Goal: Information Seeking & Learning: Learn about a topic

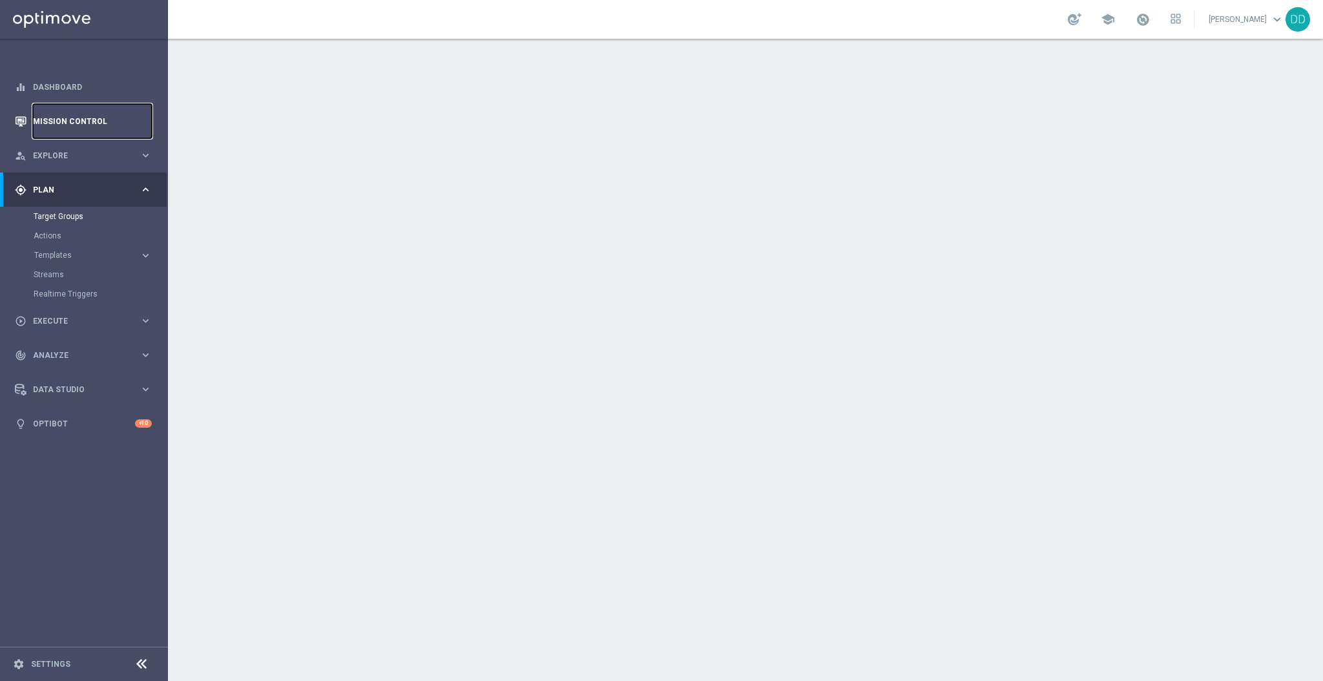
click at [79, 121] on link "Mission Control" at bounding box center [92, 121] width 119 height 34
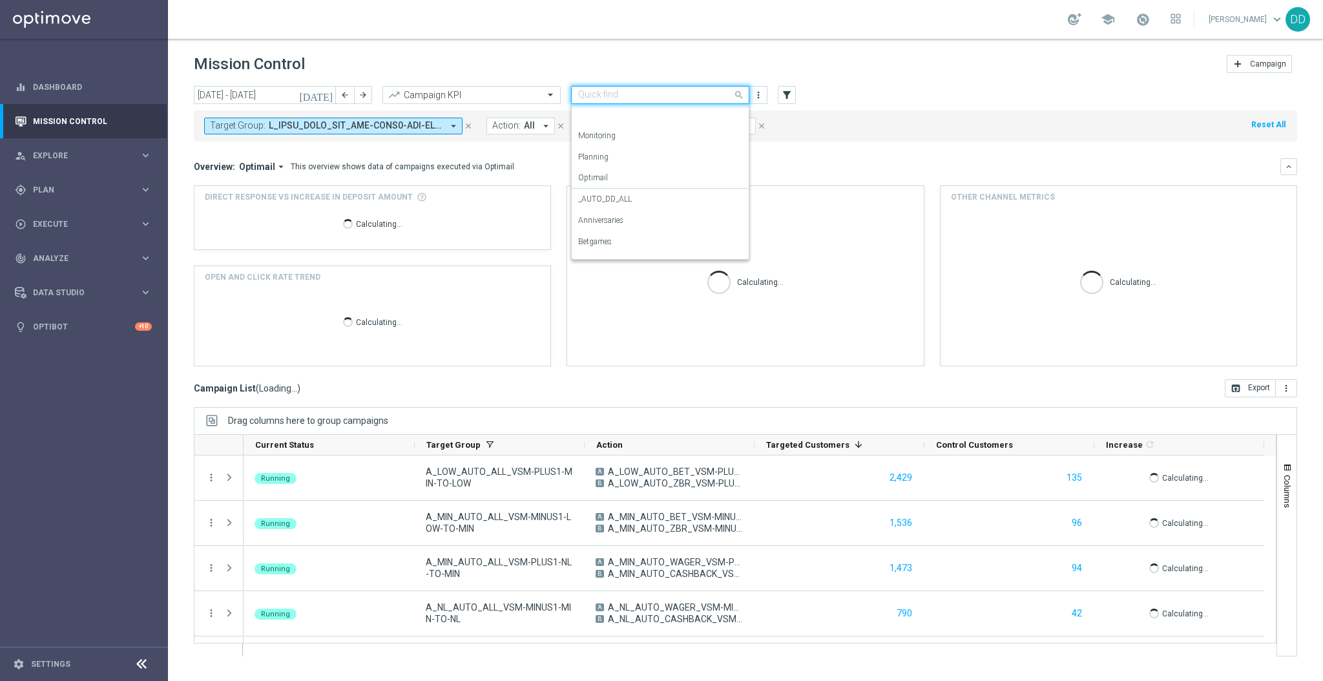
click at [727, 96] on div at bounding box center [660, 95] width 177 height 11
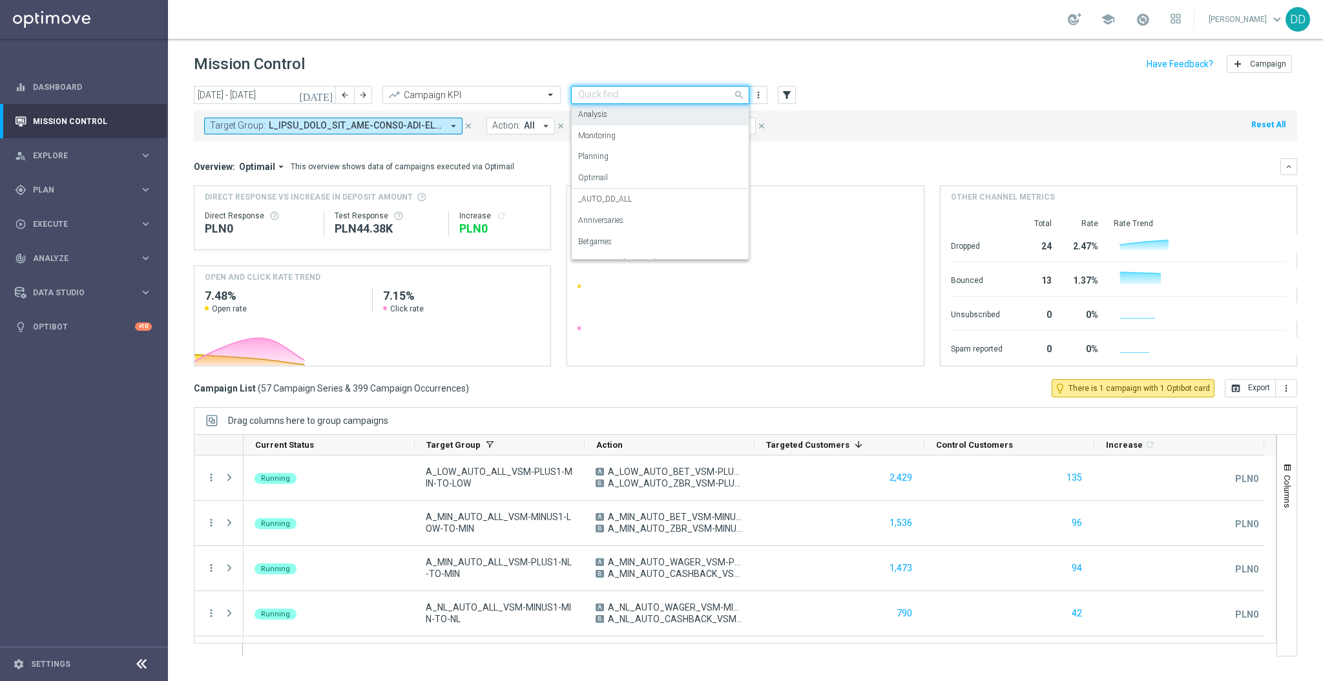
click at [623, 118] on div "Analysis" at bounding box center [660, 114] width 164 height 21
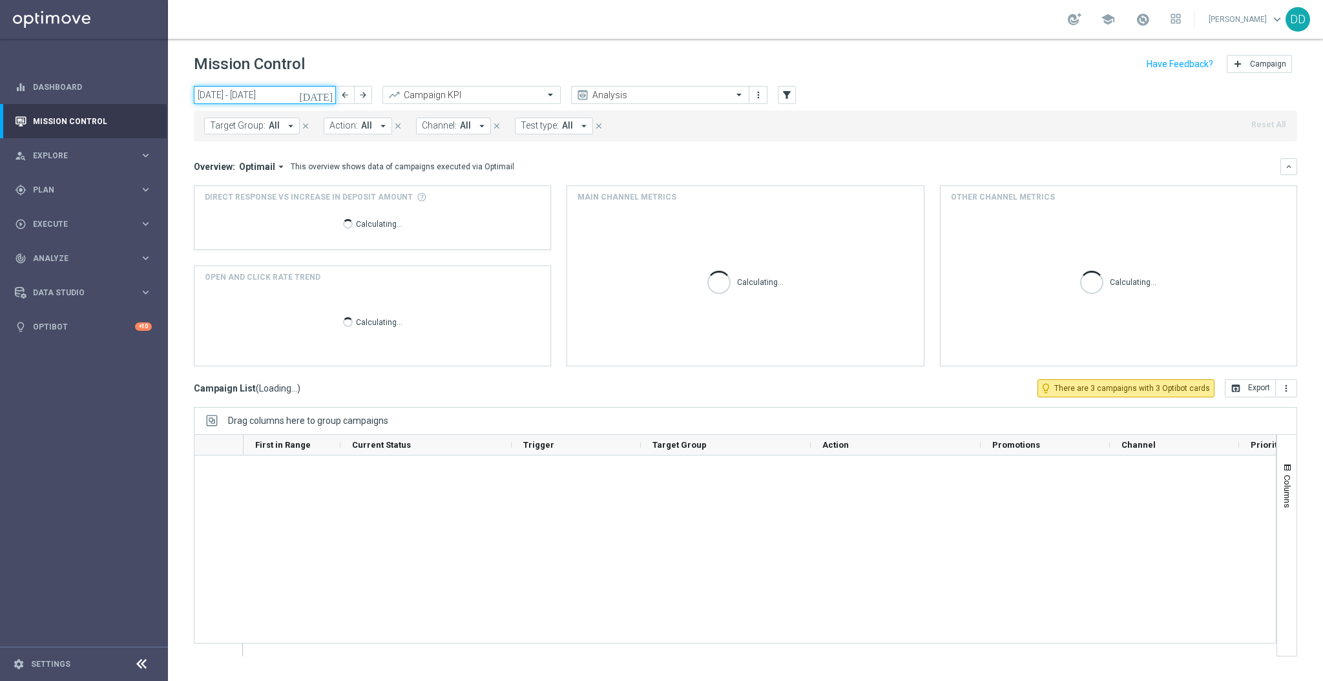
click at [291, 94] on input "[DATE] - [DATE]" at bounding box center [265, 95] width 142 height 18
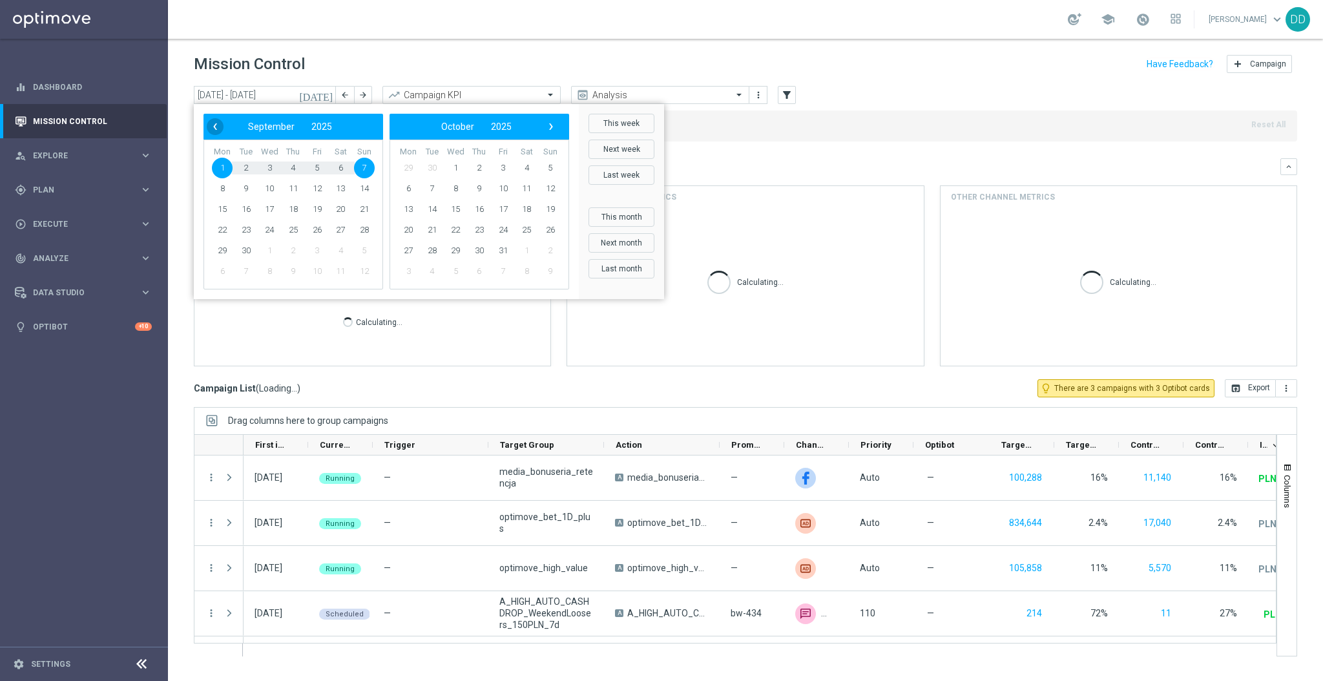
click at [211, 132] on span "‹" at bounding box center [215, 126] width 17 height 17
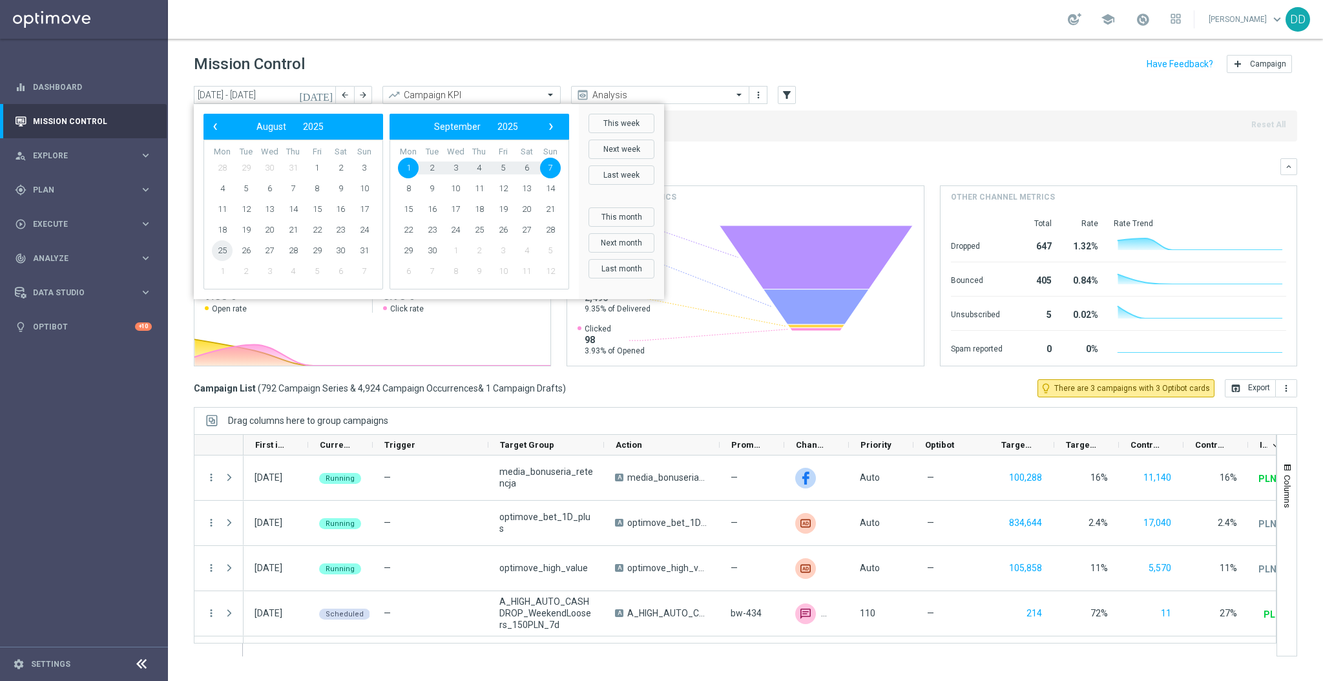
click at [216, 257] on span "25" at bounding box center [222, 250] width 21 height 21
click at [361, 252] on span "31" at bounding box center [364, 250] width 21 height 21
type input "[DATE] - [DATE]"
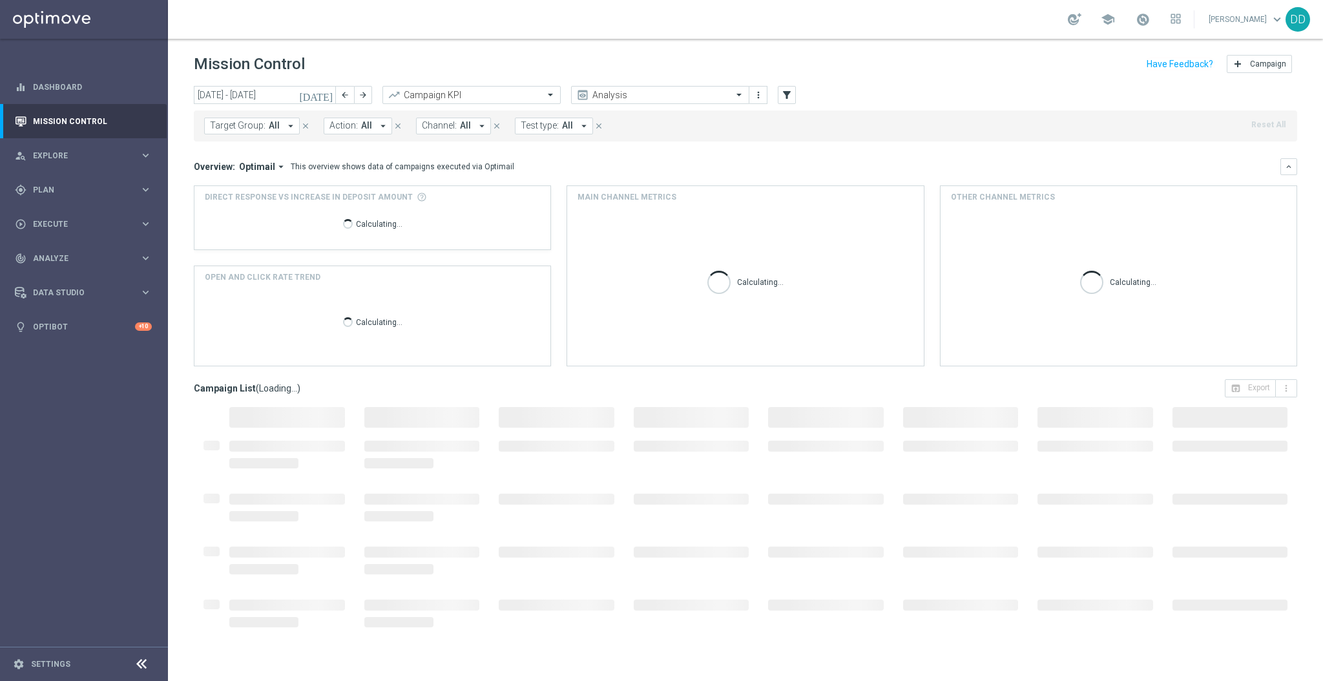
click at [286, 122] on icon "arrow_drop_down" at bounding box center [291, 126] width 12 height 12
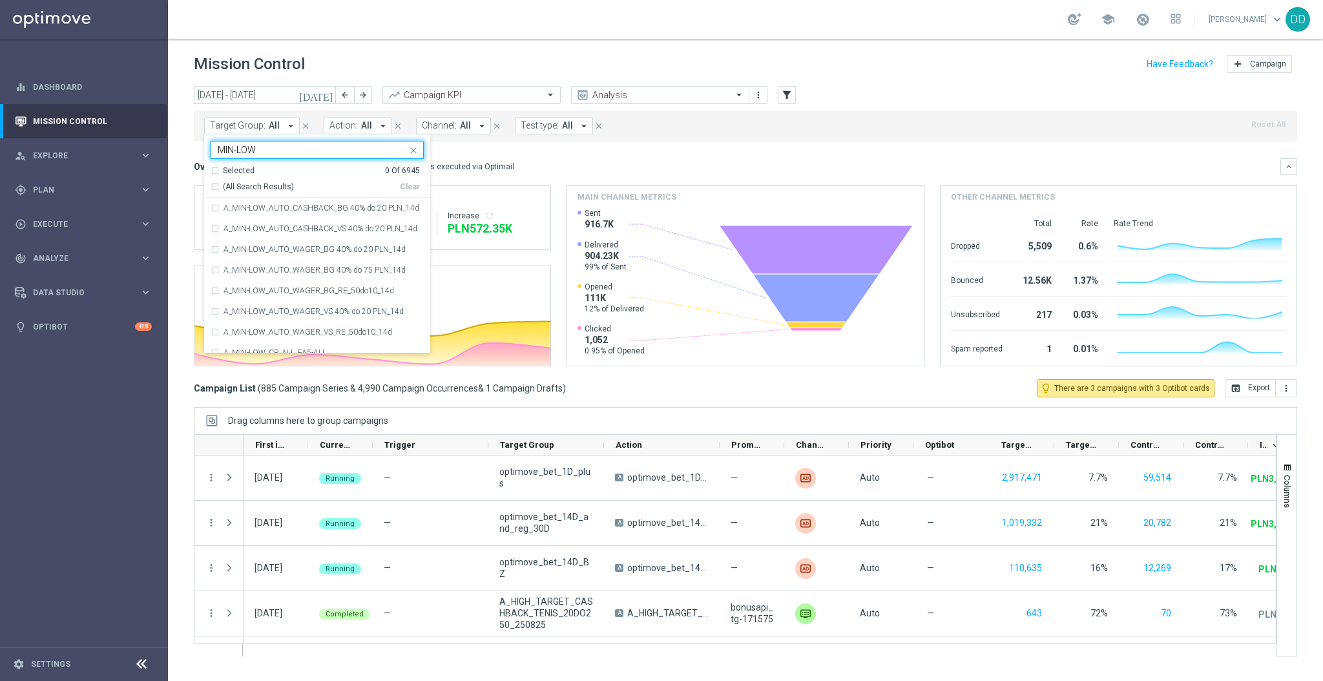
click at [215, 193] on div "Selected 0 Of 6945 (All Search Results) Clear" at bounding box center [317, 181] width 226 height 33
click at [216, 187] on div "(All Search Results)" at bounding box center [305, 187] width 189 height 11
type input "MIN-LOW"
click at [560, 160] on div "Overview: Optimail arrow_drop_down This overview shows data of campaigns execut…" at bounding box center [746, 166] width 1104 height 17
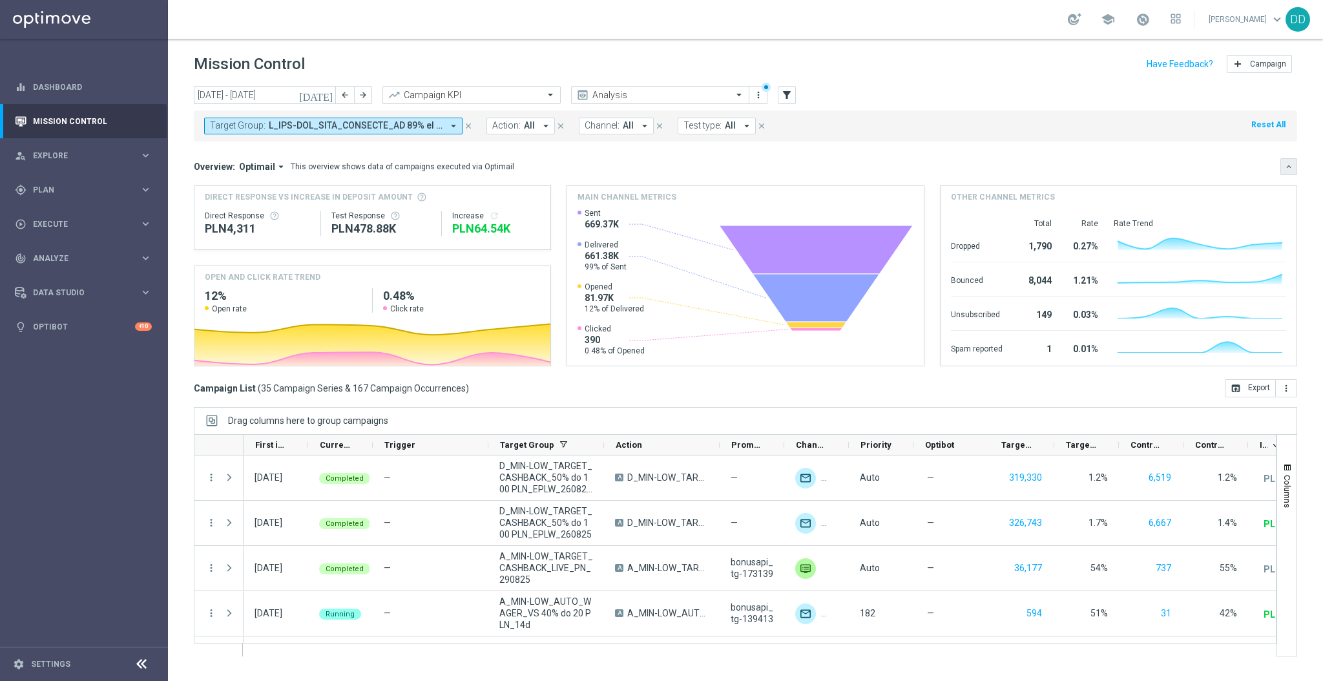
click at [1287, 170] on icon "keyboard_arrow_down" at bounding box center [1288, 166] width 9 height 9
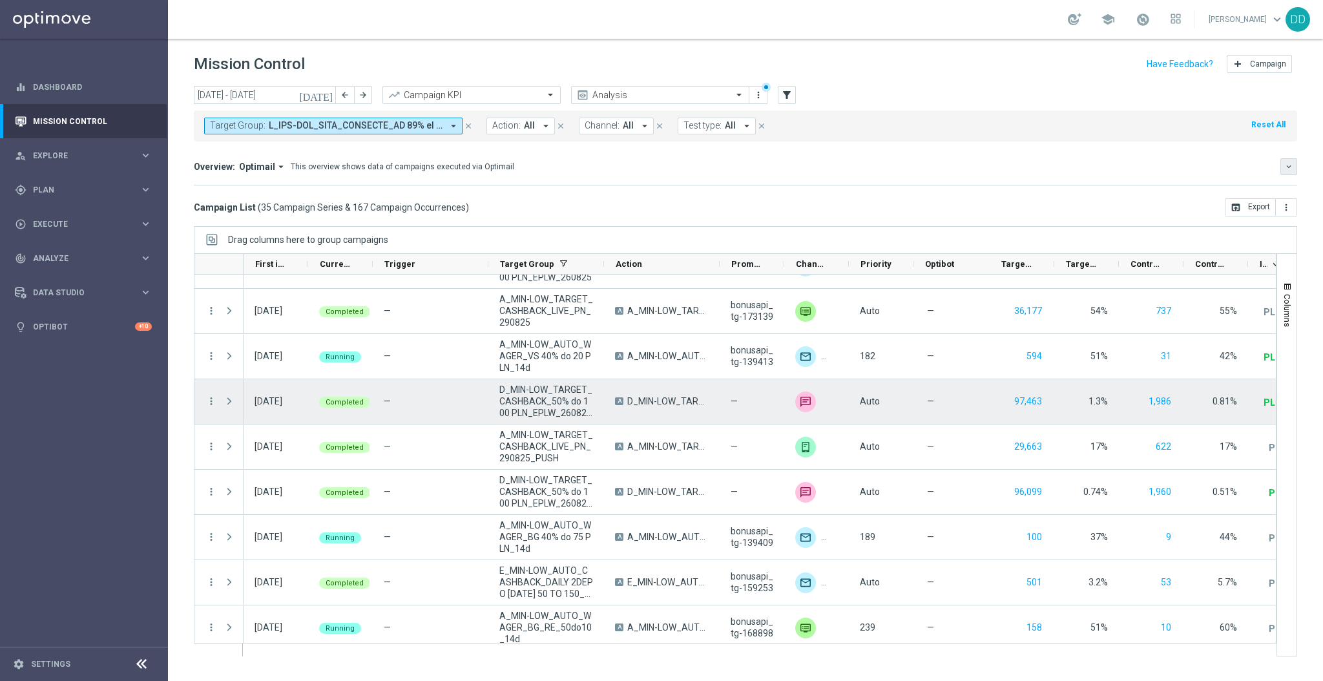
scroll to position [76, 0]
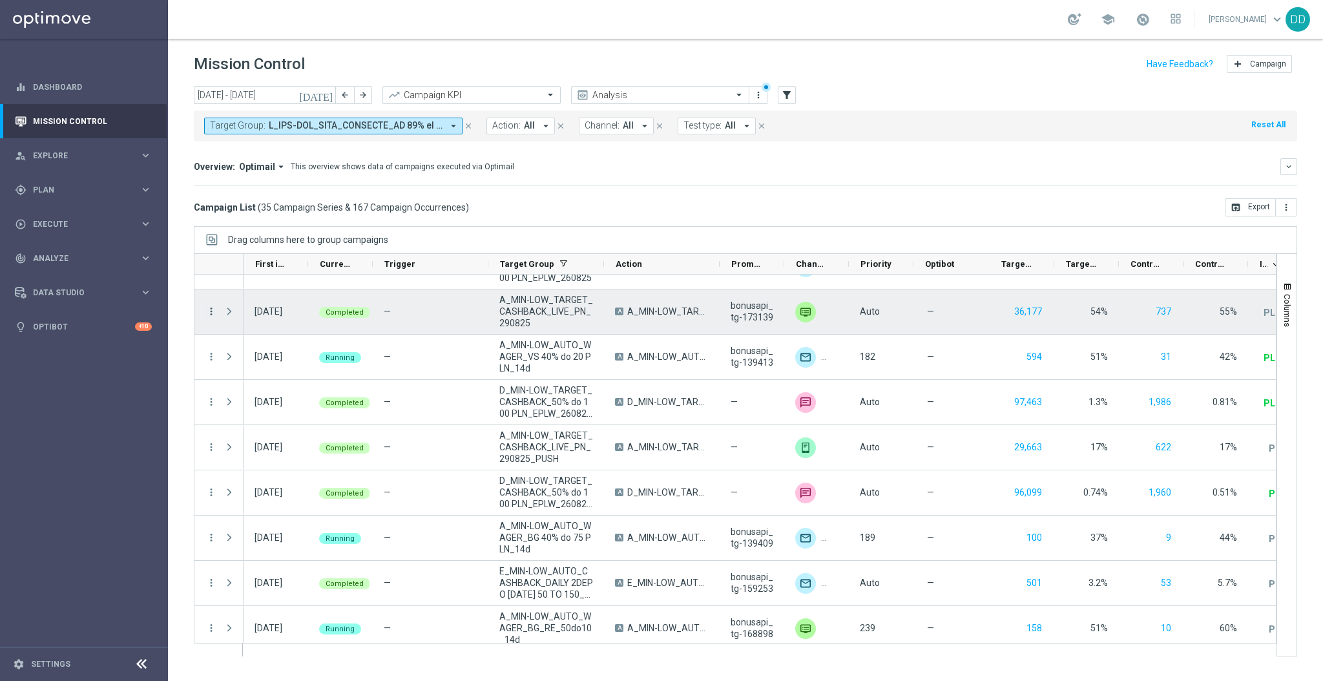
click at [207, 313] on icon "more_vert" at bounding box center [211, 312] width 12 height 12
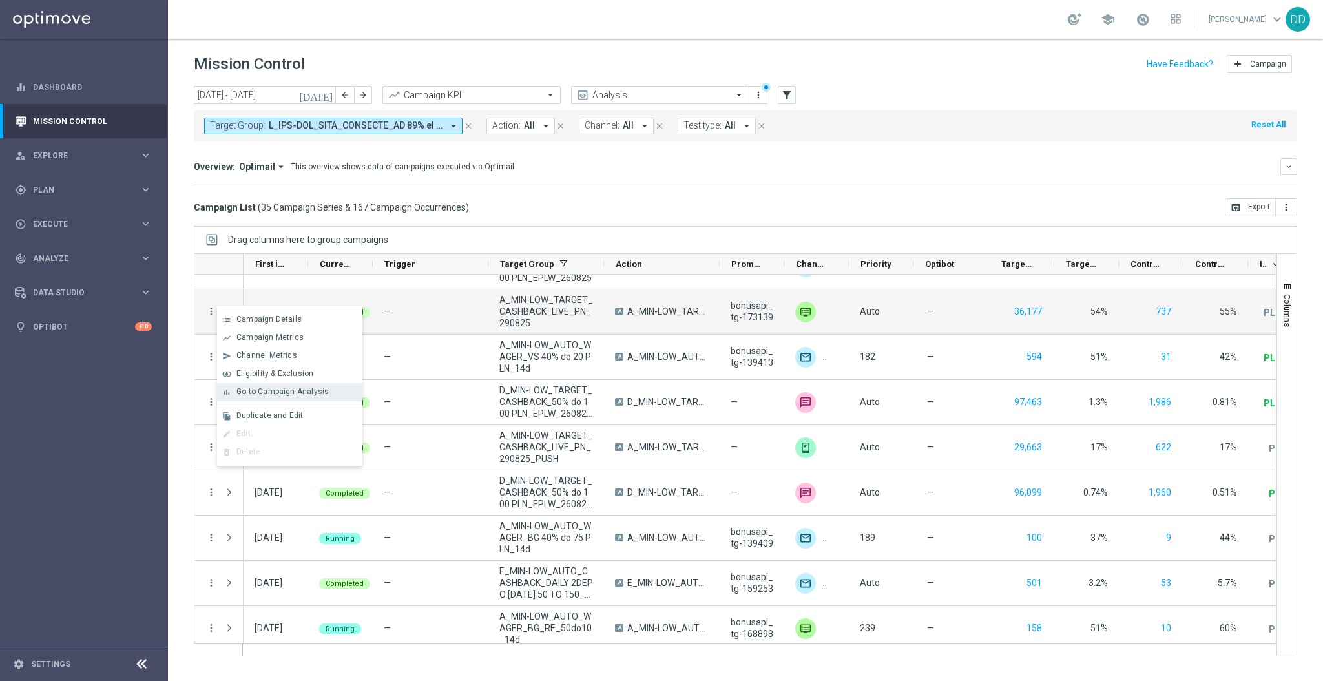
click at [295, 390] on span "Go to Campaign Analysis" at bounding box center [282, 391] width 92 height 9
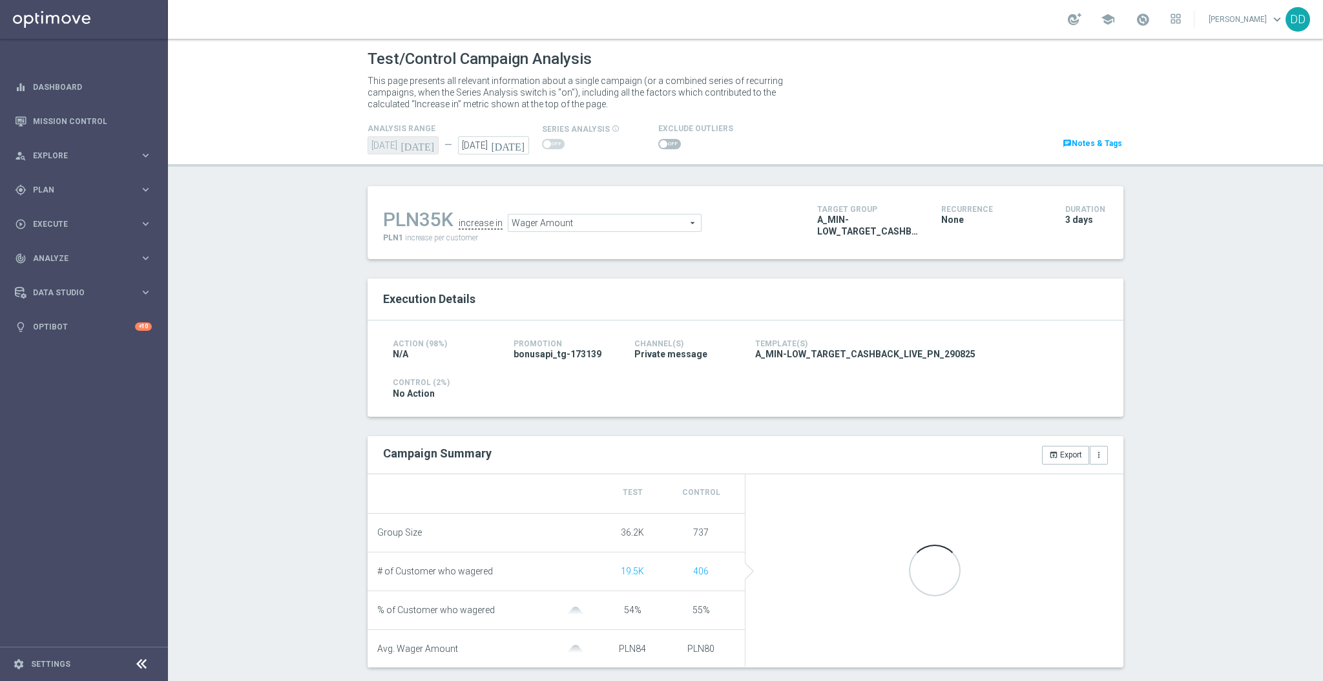
click at [665, 143] on span at bounding box center [669, 144] width 23 height 10
click at [665, 143] on input "checkbox" at bounding box center [669, 144] width 23 height 10
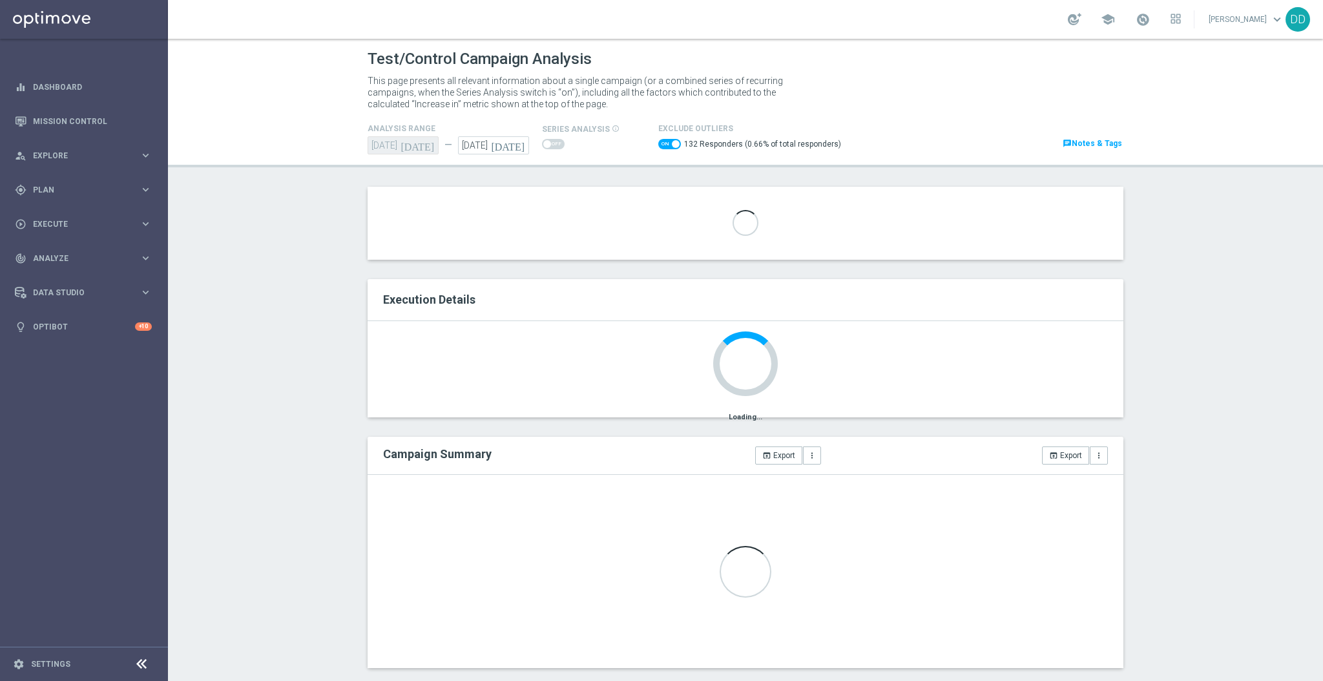
scroll to position [83, 0]
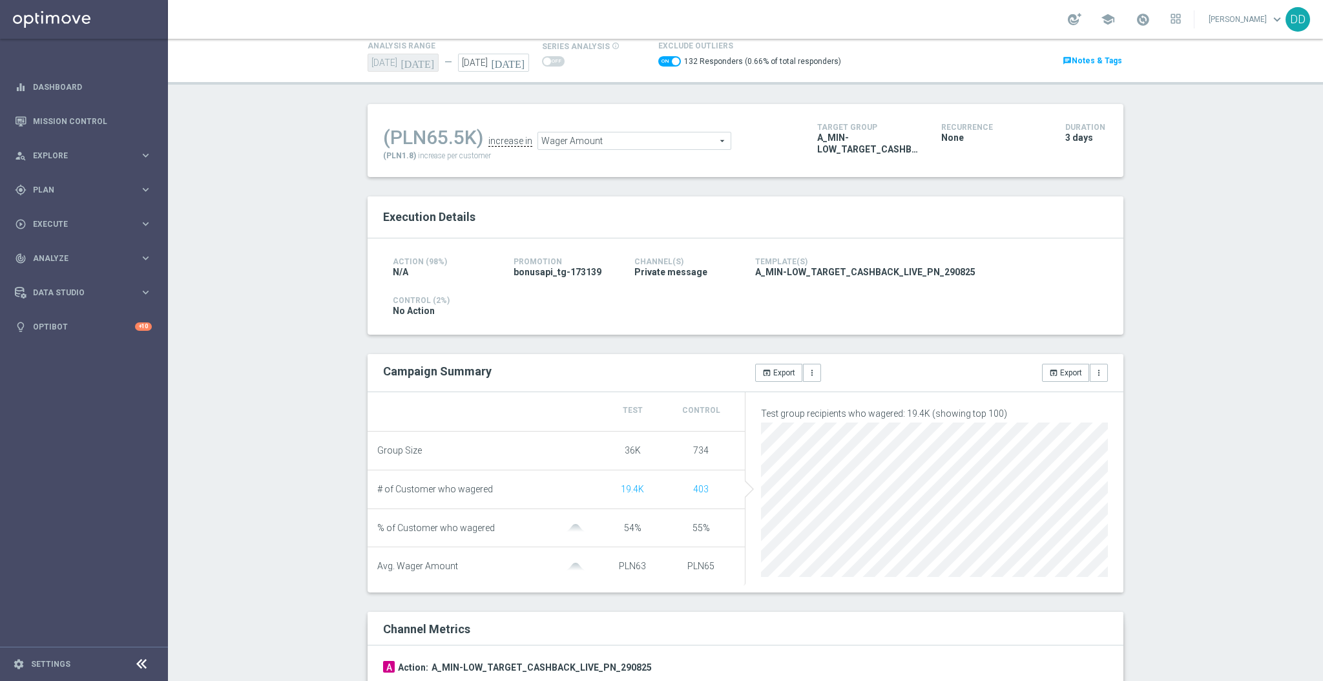
click at [659, 144] on span "Wager Amount" at bounding box center [634, 140] width 193 height 17
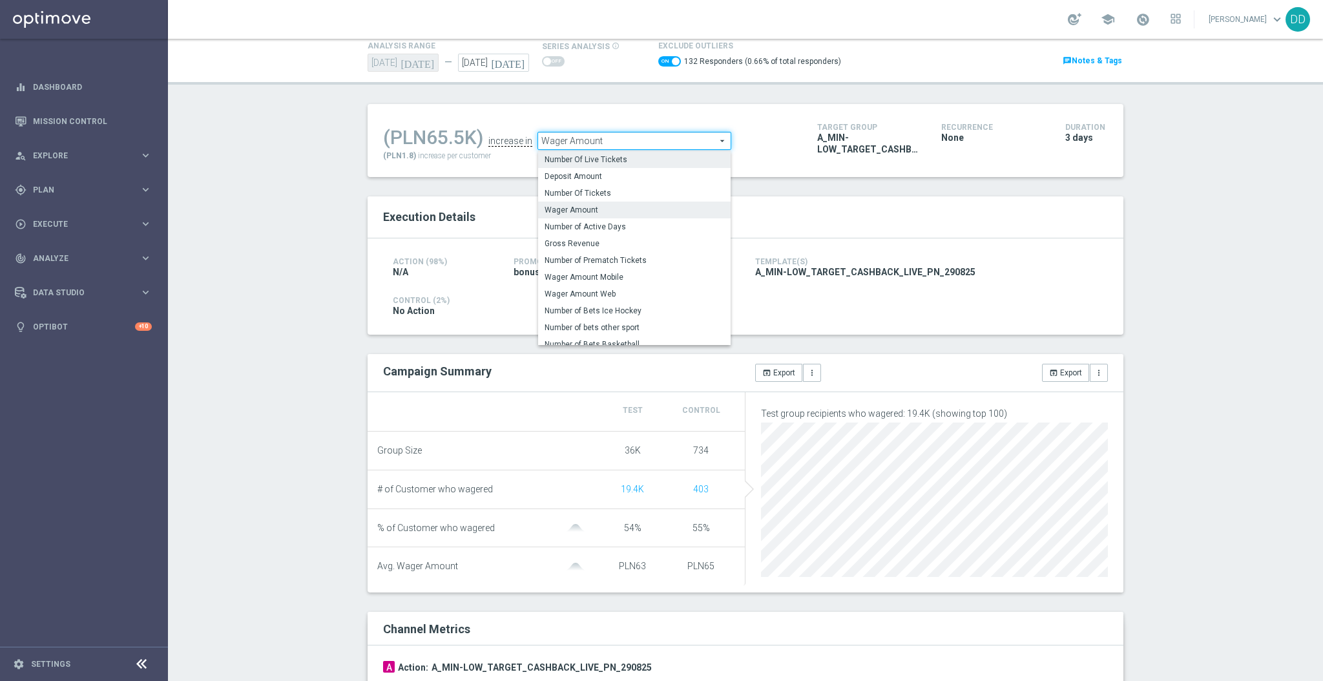
click at [649, 158] on span "Number Of Live Tickets" at bounding box center [635, 159] width 180 height 10
checkbox input "false"
type input "Number Of Live Tickets"
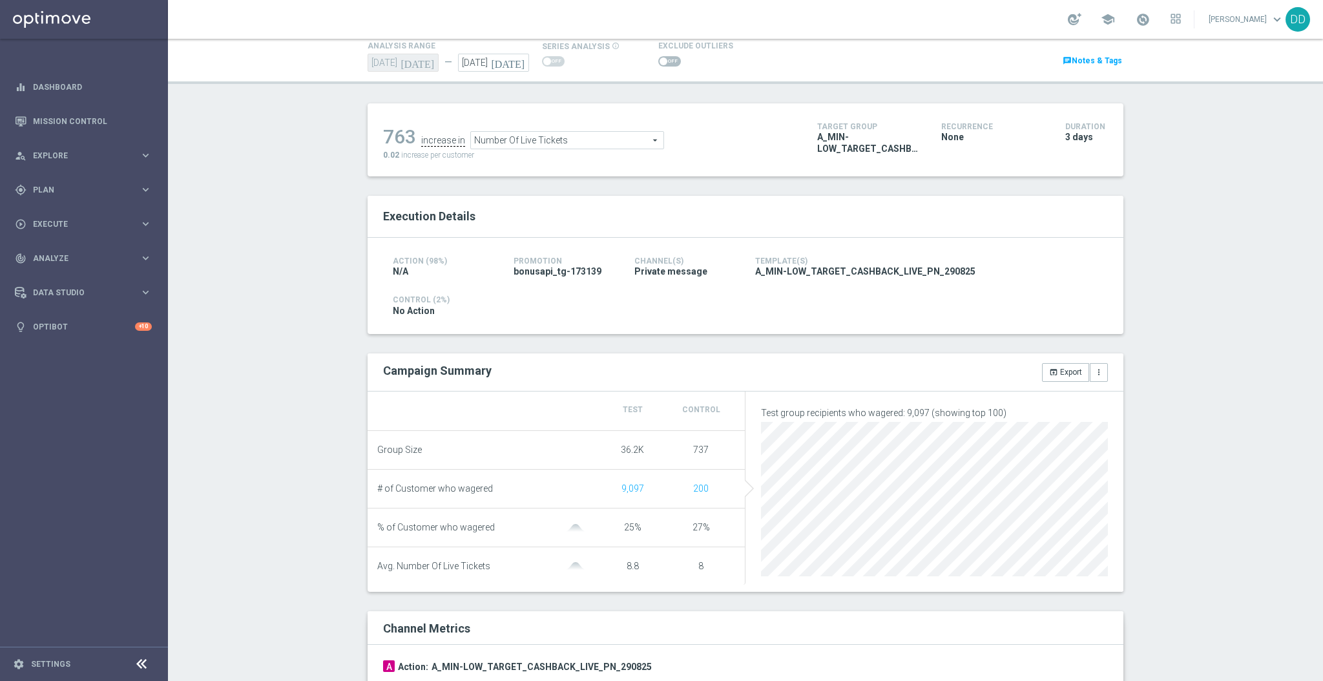
click at [658, 62] on span at bounding box center [669, 61] width 23 height 10
click at [658, 62] on input "checkbox" at bounding box center [669, 61] width 23 height 10
checkbox input "true"
